Goal: Information Seeking & Learning: Learn about a topic

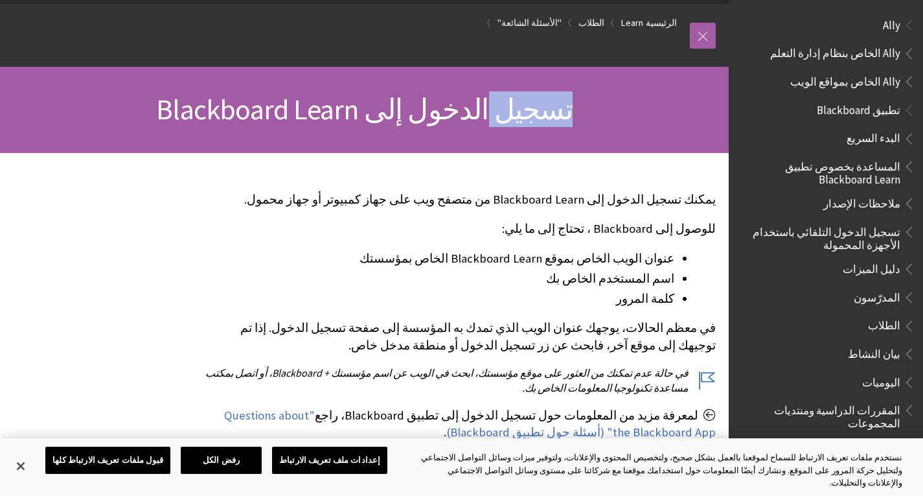
click at [829, 110] on span "تطبيق Blackboard" at bounding box center [859, 107] width 84 height 17
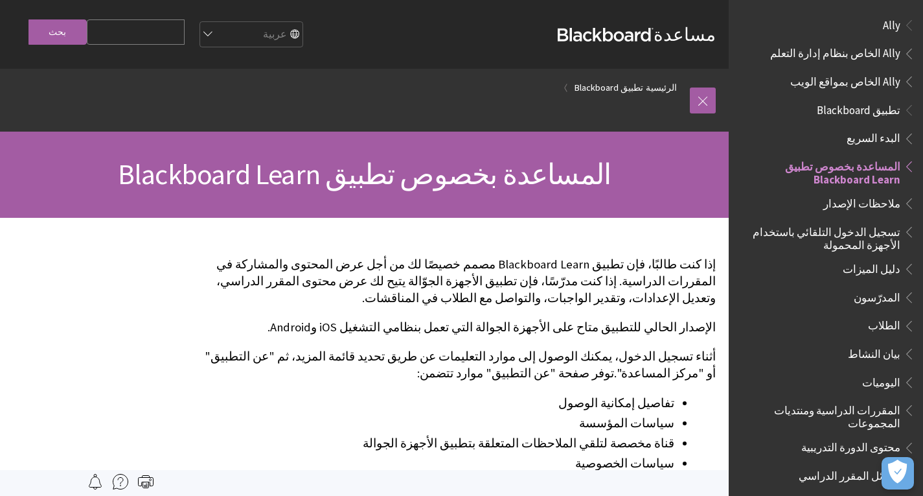
click at [856, 84] on span "Ally الخاص بمواقع الويب" at bounding box center [846, 79] width 110 height 17
